Goal: Task Accomplishment & Management: Manage account settings

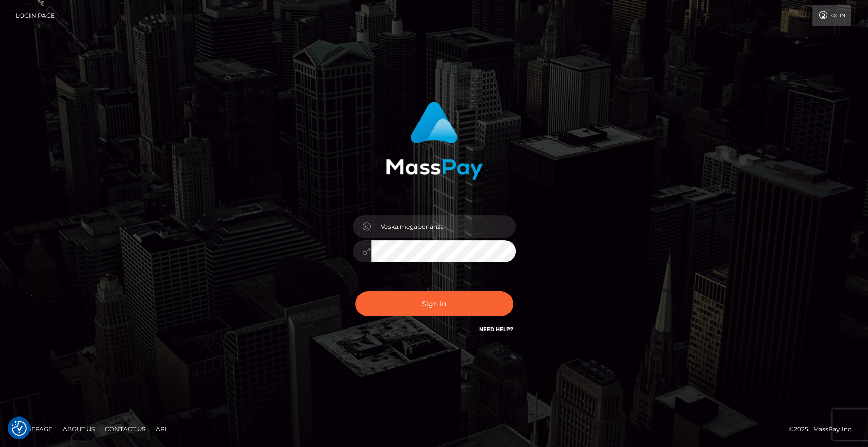
click at [457, 317] on div "Sign in Need Help?" at bounding box center [434, 307] width 178 height 45
click at [459, 306] on button "Sign in" at bounding box center [434, 303] width 158 height 25
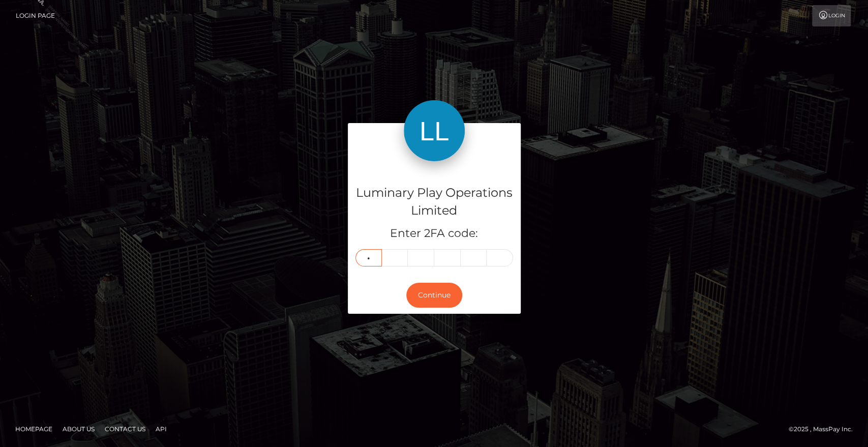
type input "2"
type input "4"
type input "7"
type input "8"
type input "4"
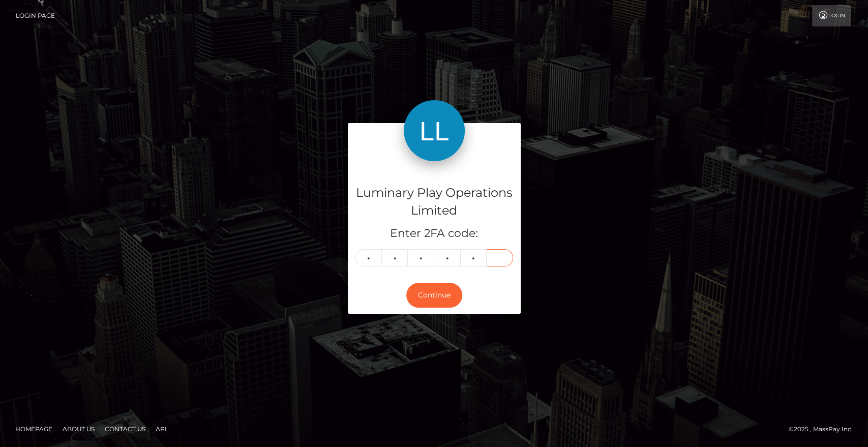
type input "5"
